Goal: Task Accomplishment & Management: Manage account settings

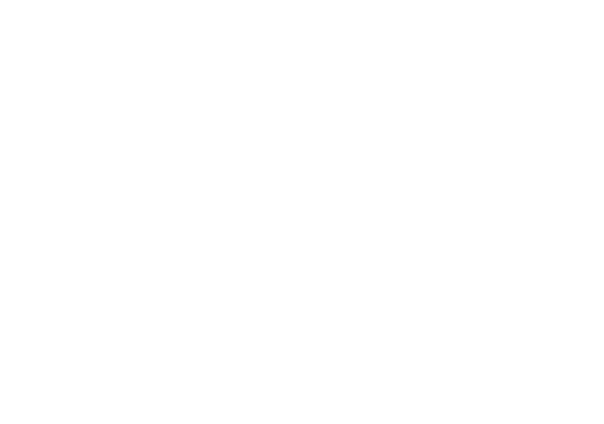
click at [296, 112] on div at bounding box center [302, 212] width 604 height 424
click at [271, 63] on div at bounding box center [302, 212] width 604 height 424
click at [445, 199] on div at bounding box center [302, 212] width 604 height 424
